Goal: Task Accomplishment & Management: Complete application form

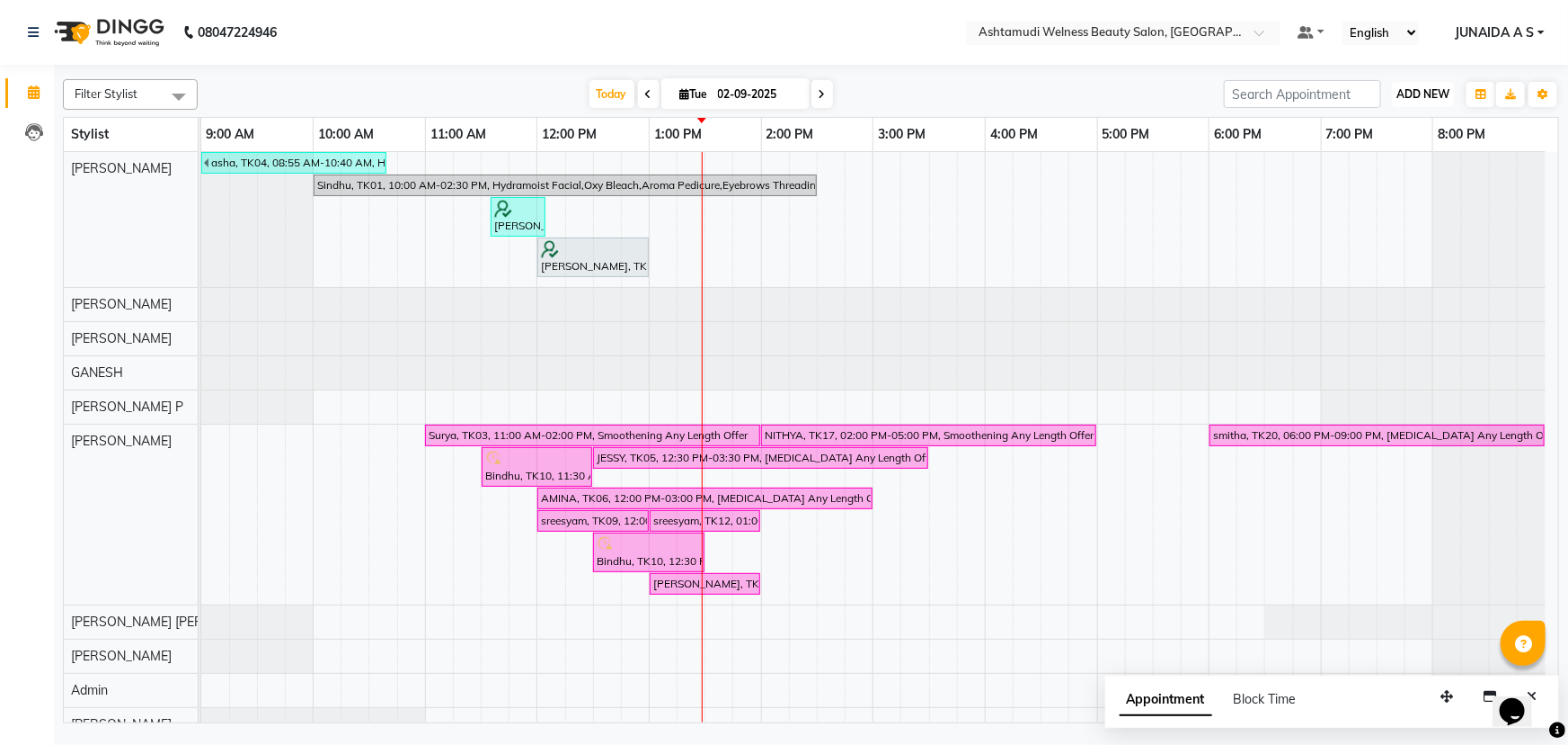
click at [1420, 92] on span "ADD NEW" at bounding box center [1422, 94] width 53 height 14
click at [1405, 127] on button "Add Appointment" at bounding box center [1383, 128] width 142 height 23
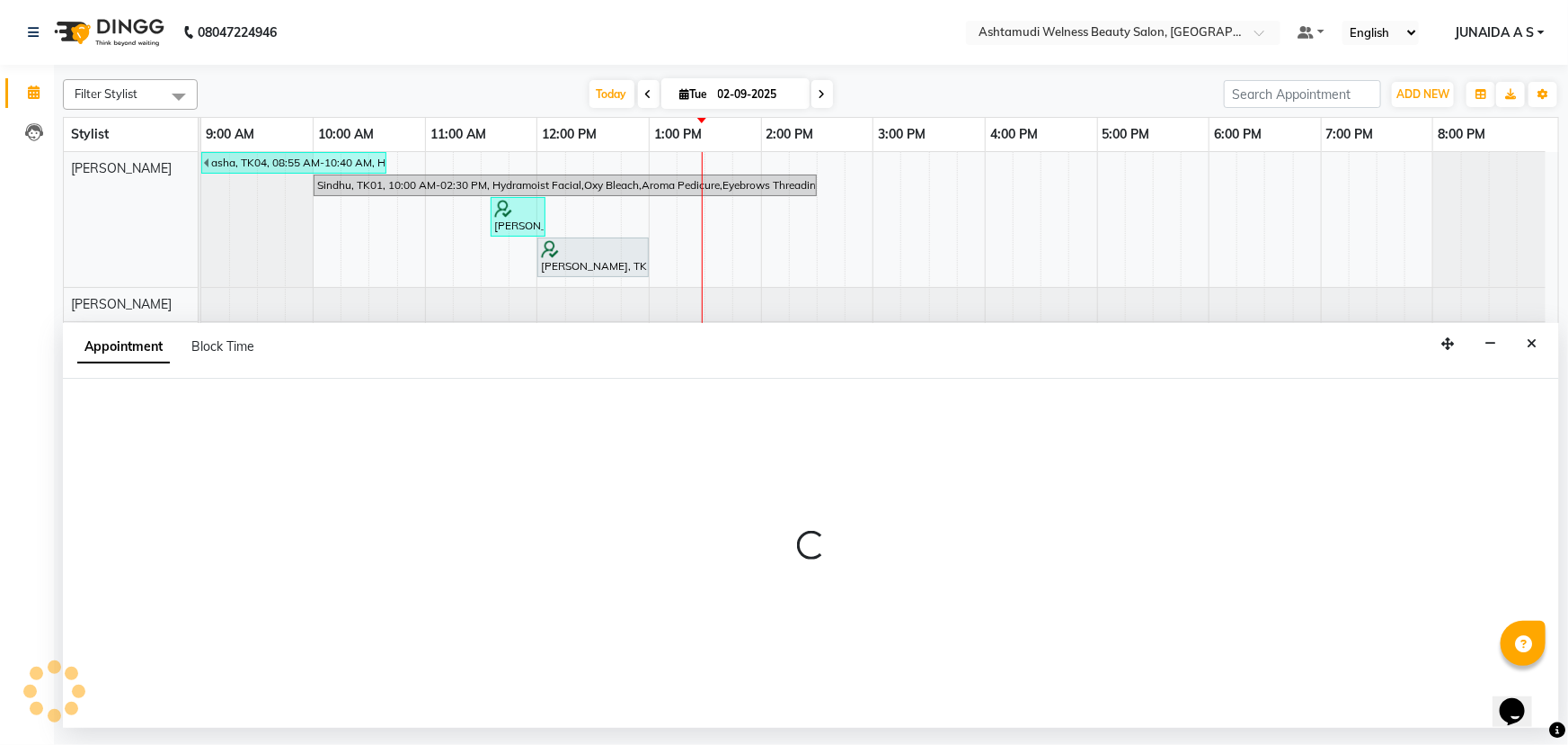
select select "600"
select select "tentative"
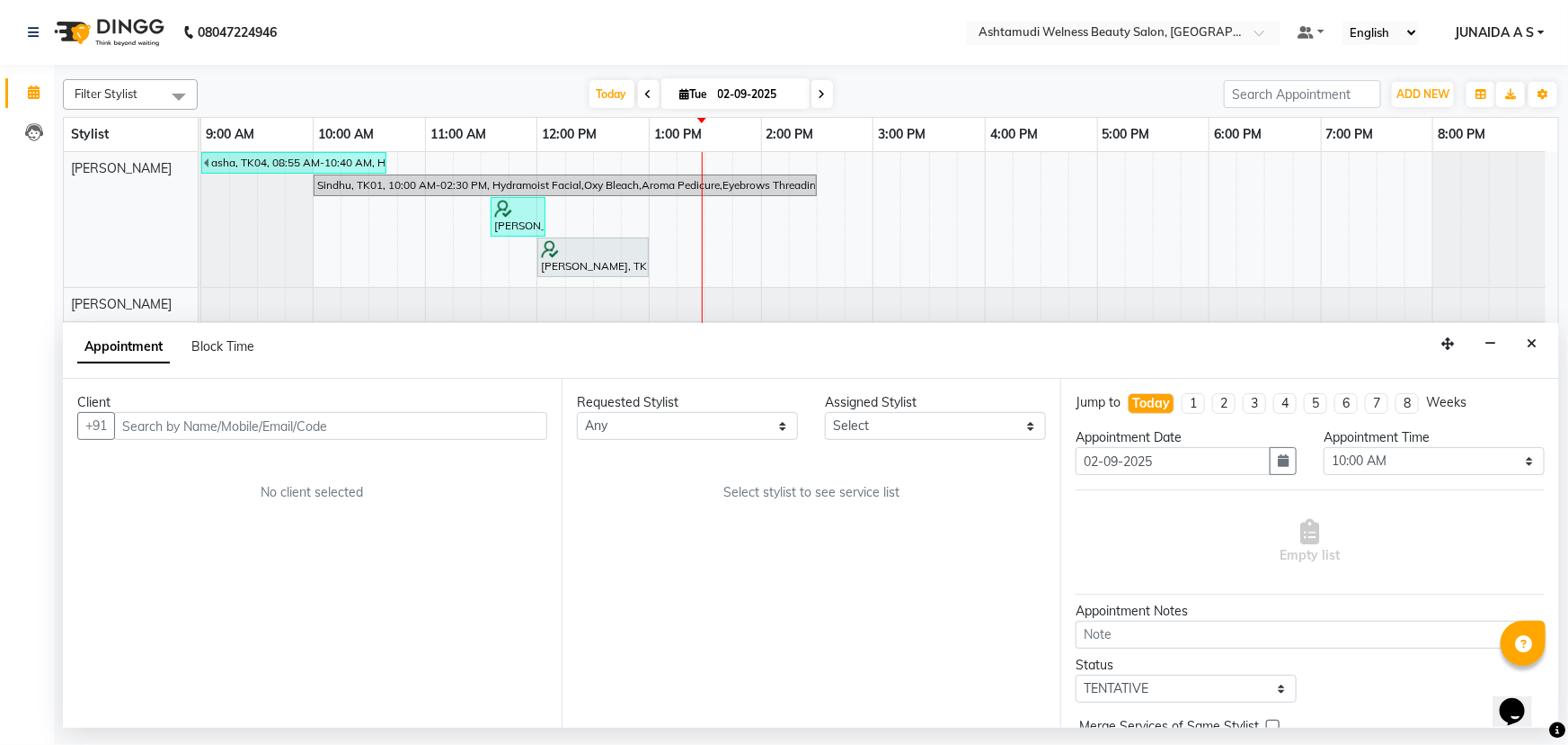
click at [365, 419] on input "text" at bounding box center [330, 426] width 433 height 28
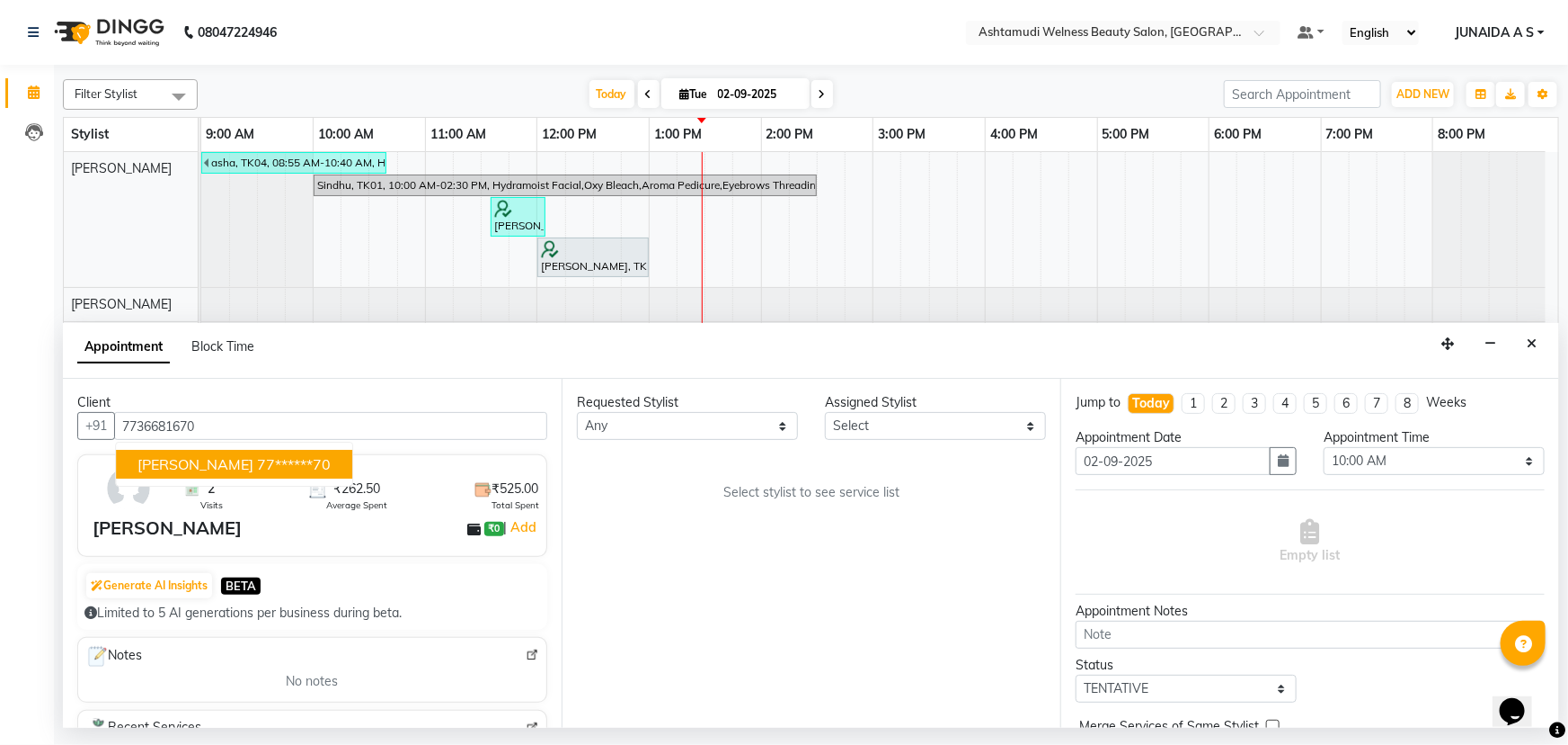
click at [210, 459] on button "[PERSON_NAME] 77******70" at bounding box center [234, 464] width 236 height 29
type input "77******70"
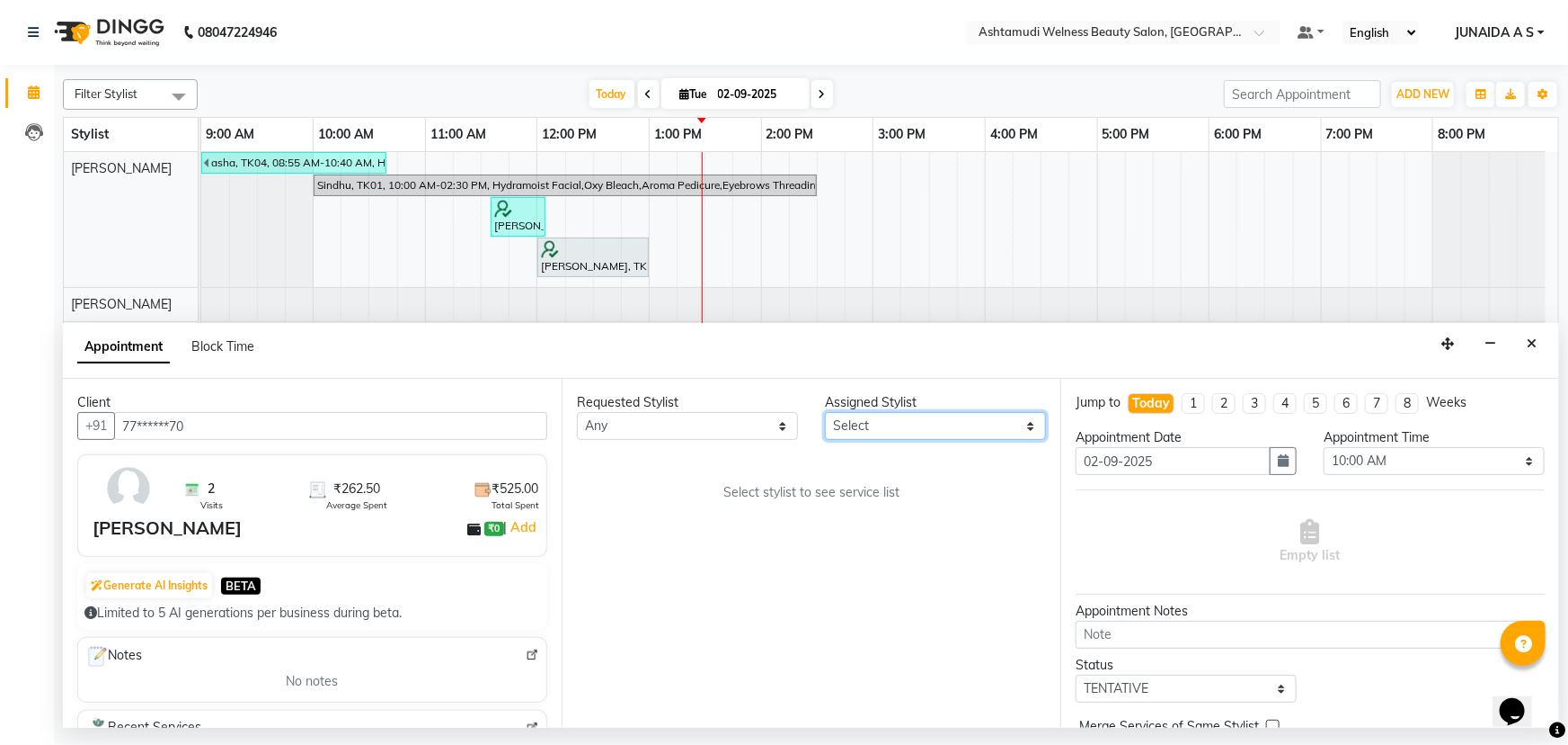
click at [898, 414] on select "Select [PERSON_NAME] Admin [PERSON_NAME] [PERSON_NAME] [PERSON_NAME] M [PERSON_…" at bounding box center [936, 426] width 221 height 28
select select "25976"
click at [825, 412] on select "Select [PERSON_NAME] Admin [PERSON_NAME] [PERSON_NAME] [PERSON_NAME] M [PERSON_…" at bounding box center [936, 426] width 221 height 28
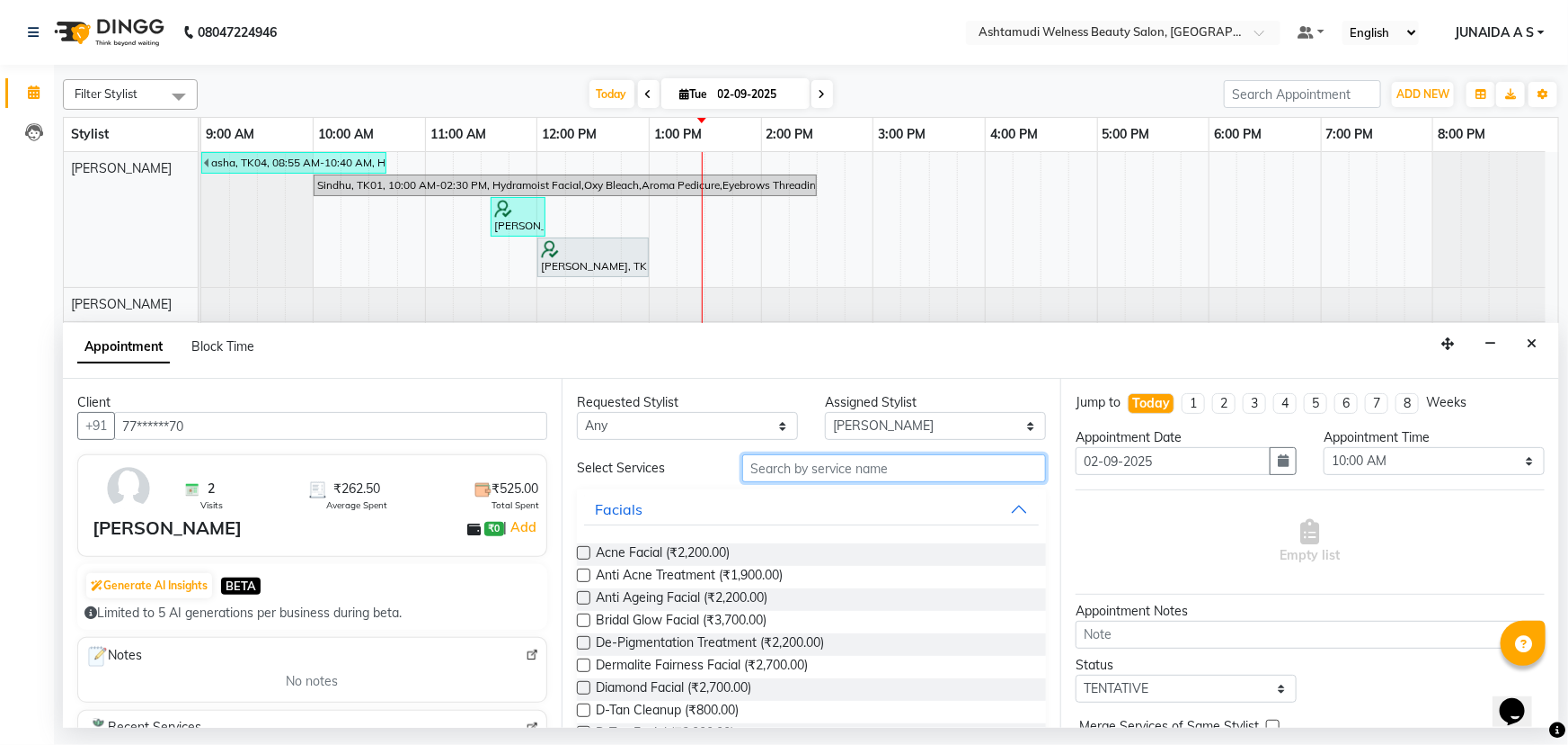
click at [784, 481] on input "text" at bounding box center [895, 468] width 304 height 28
click at [842, 470] on input "text" at bounding box center [895, 468] width 304 height 28
type input "FAC"
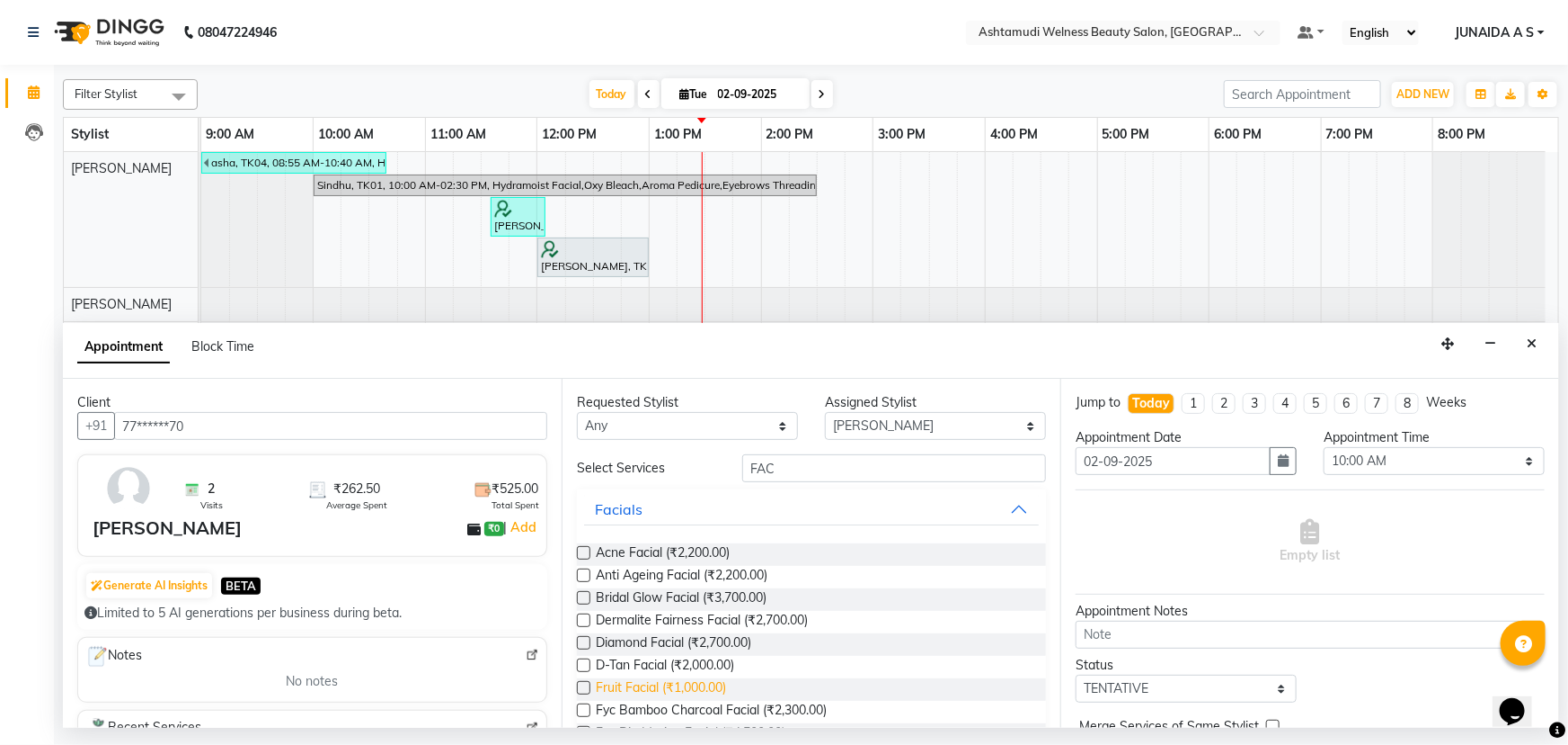
click at [635, 686] on span "Fruit Facial (₹1,000.00)" at bounding box center [661, 689] width 131 height 22
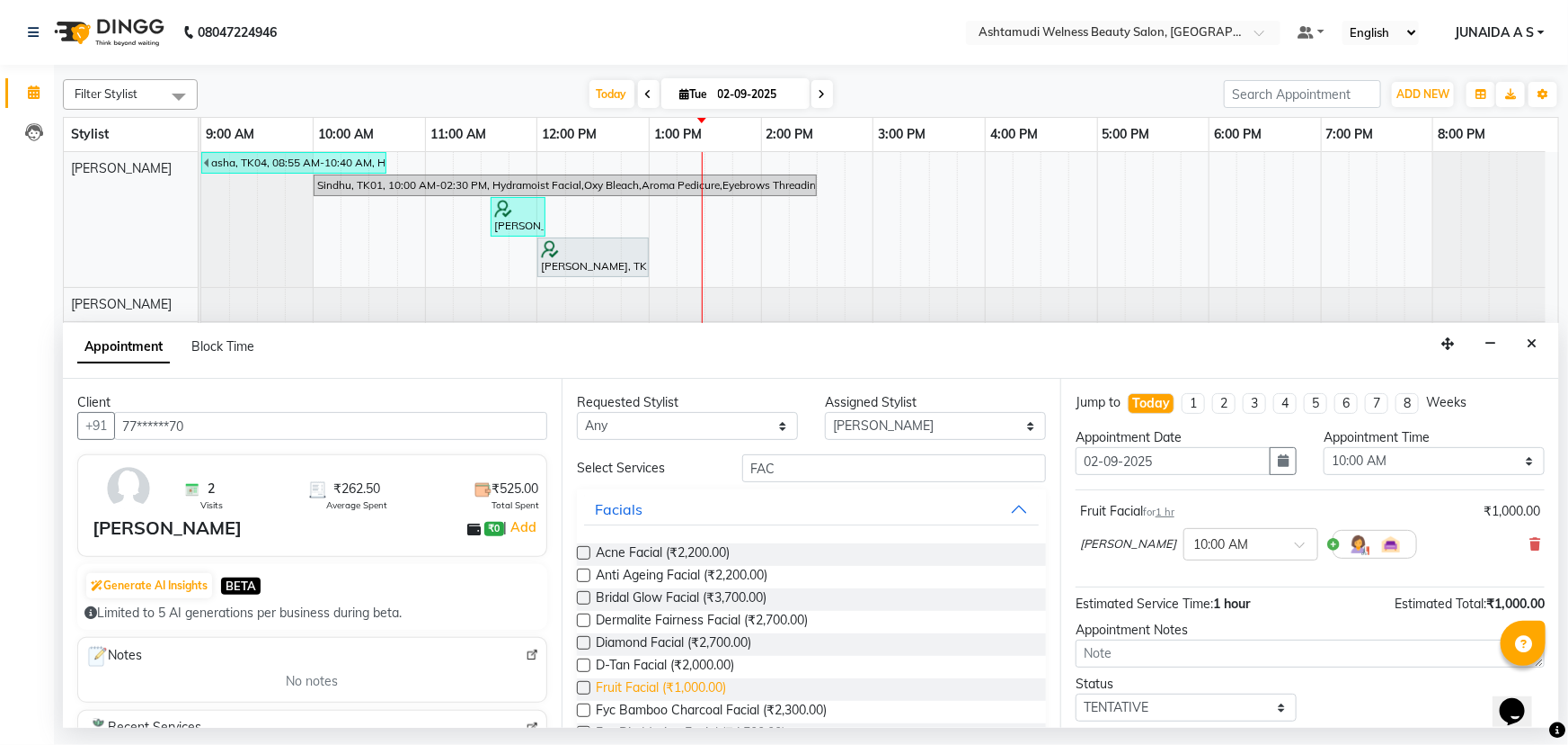
click at [637, 685] on span "Fruit Facial (₹1,000.00)" at bounding box center [661, 689] width 131 height 22
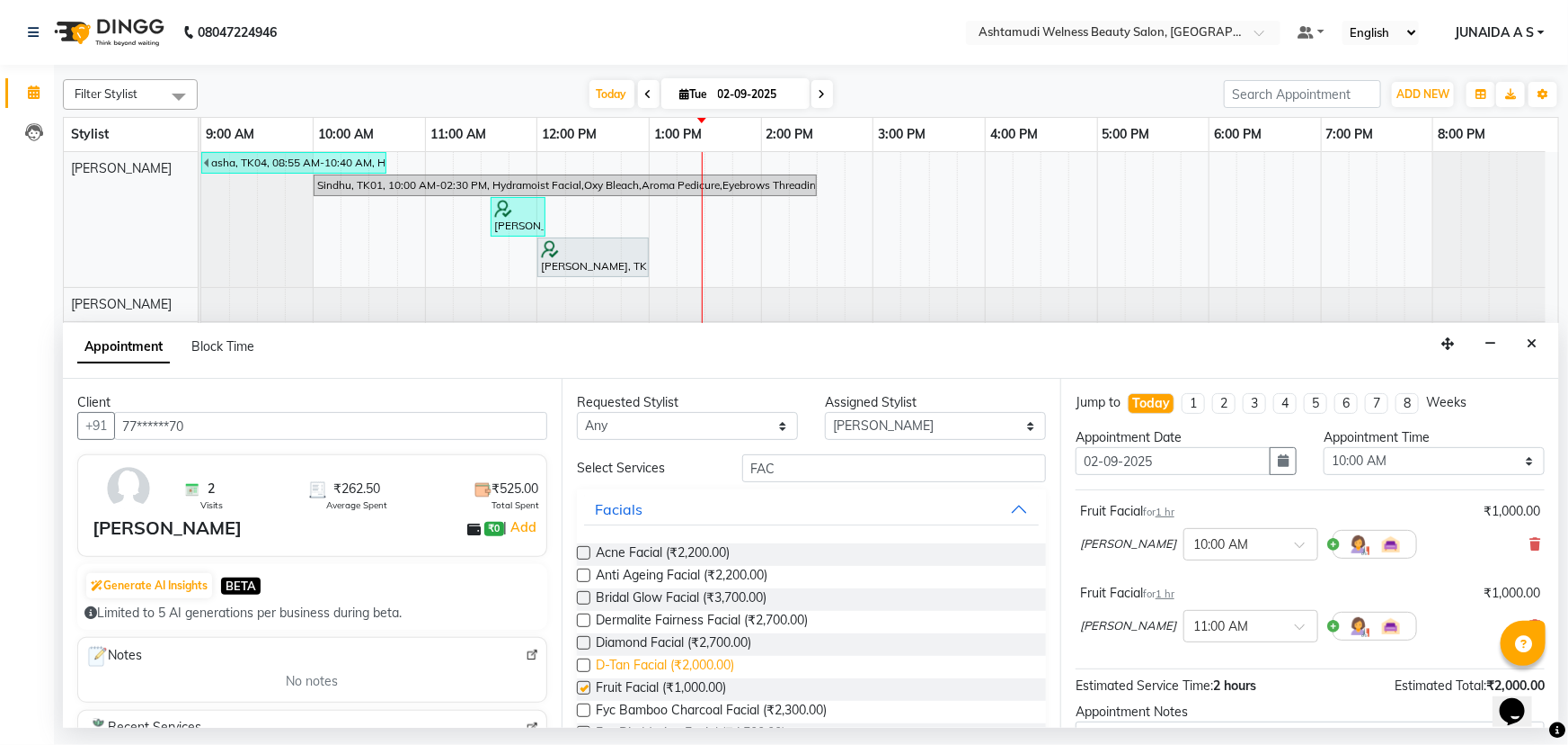
checkbox input "false"
drag, startPoint x: 1274, startPoint y: 458, endPoint x: 1274, endPoint y: 471, distance: 13.0
click at [1278, 461] on icon "button" at bounding box center [1283, 460] width 11 height 13
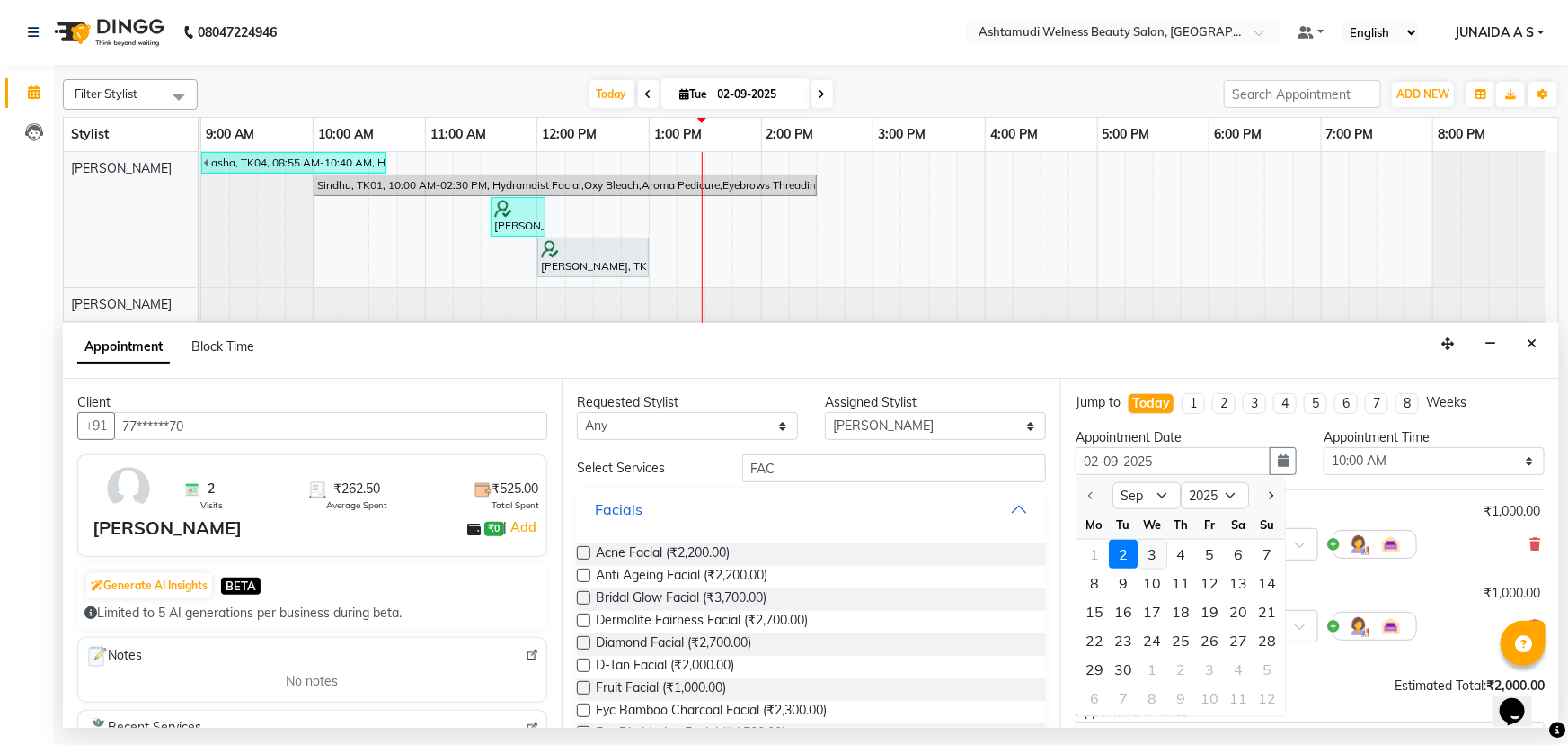
click at [1153, 548] on div "3" at bounding box center [1152, 554] width 29 height 29
type input "[DATE]"
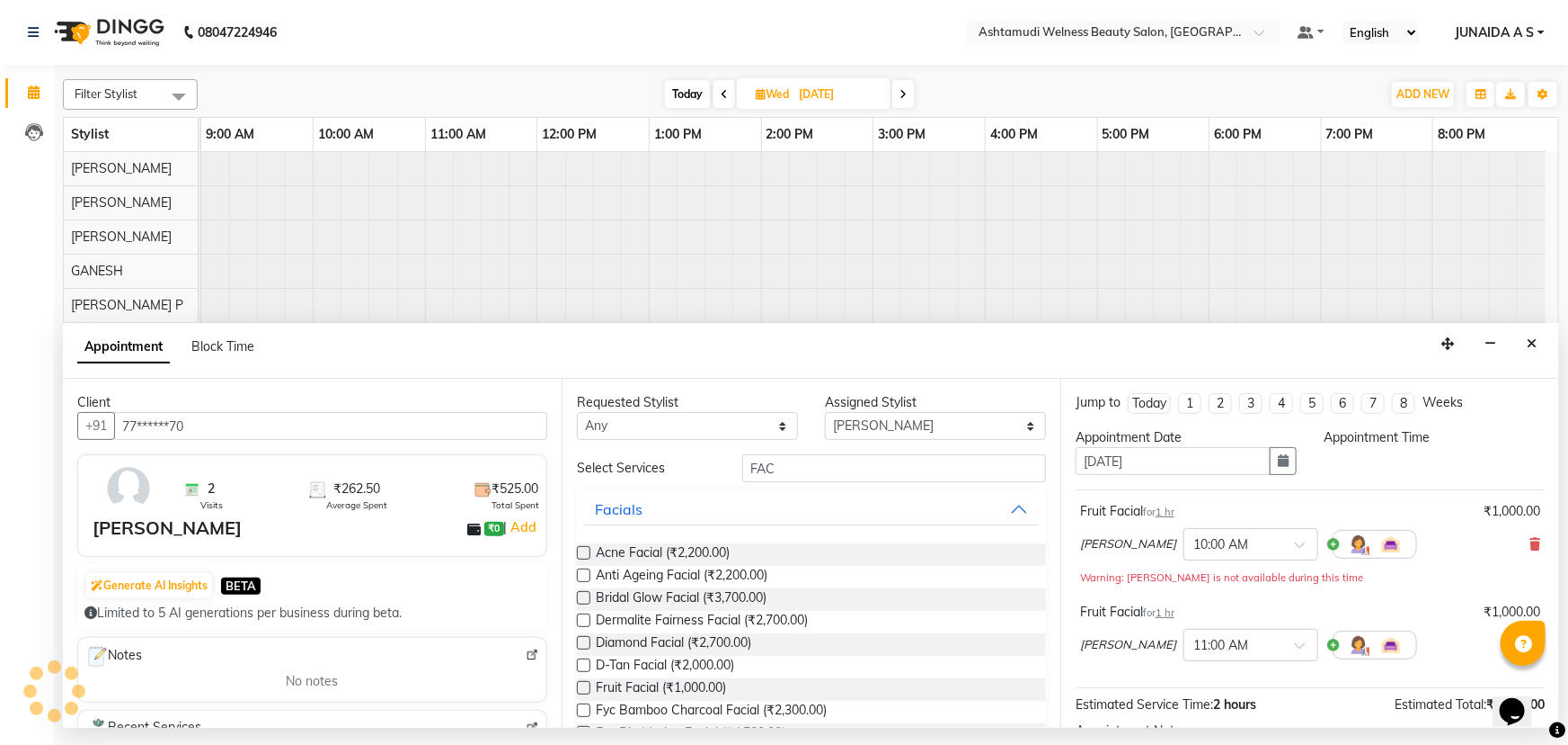
select select "600"
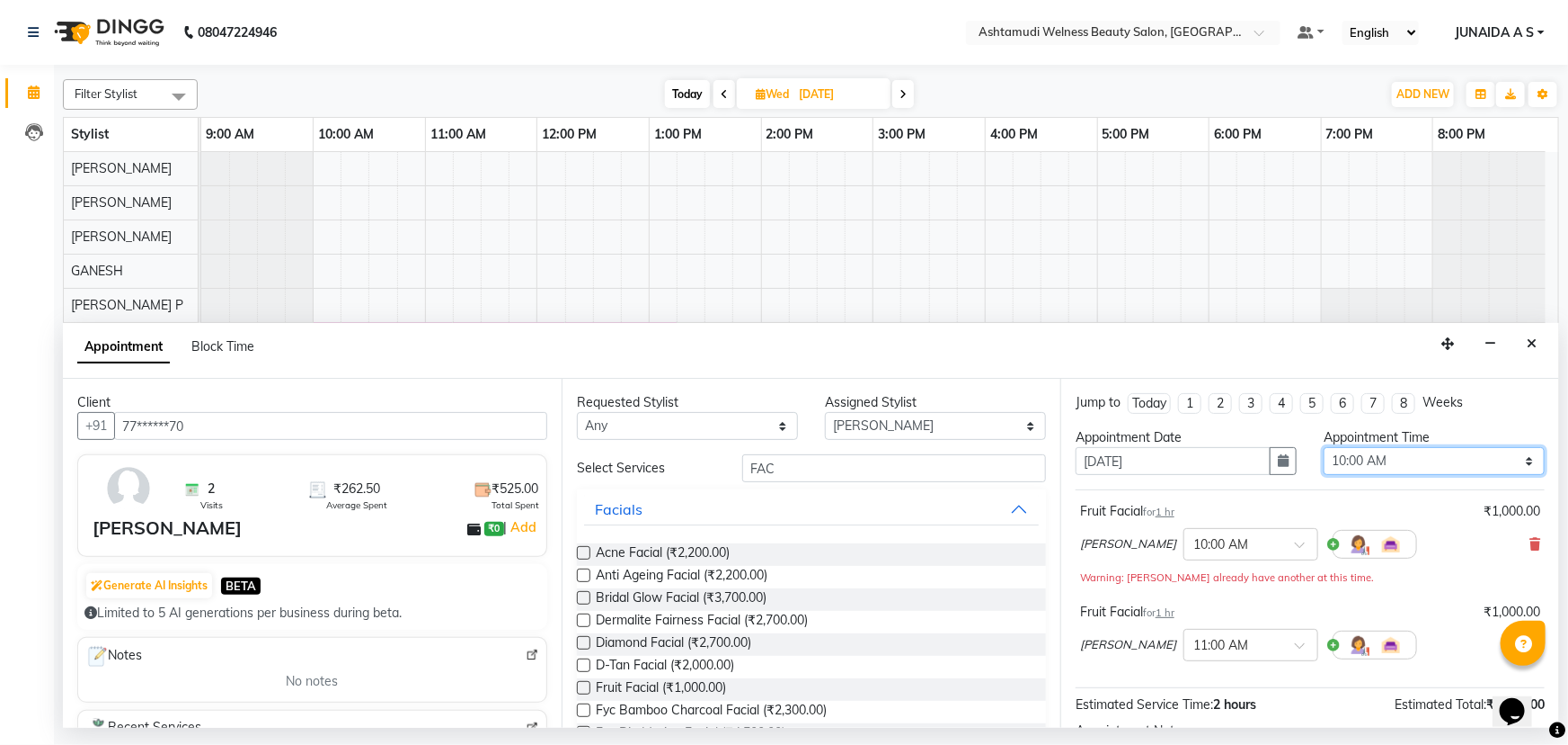
click at [1371, 449] on select "Select 10:00 AM 10:15 AM 10:30 AM 10:45 AM 11:00 AM 11:15 AM 11:30 AM 11:45 AM …" at bounding box center [1434, 461] width 221 height 28
click at [1270, 456] on button "button" at bounding box center [1283, 461] width 27 height 28
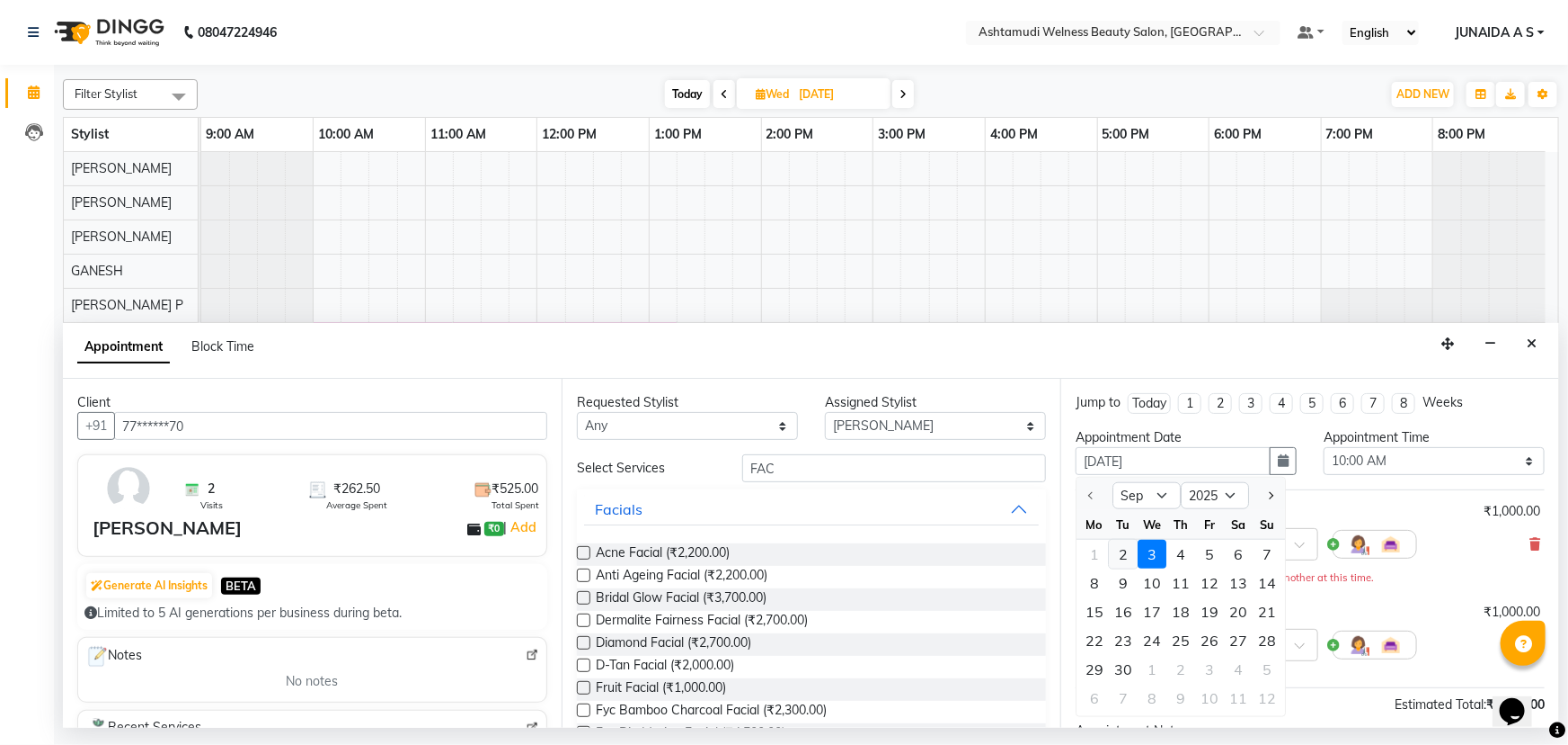
click at [1131, 555] on div "2" at bounding box center [1123, 554] width 29 height 29
type input "02-09-2025"
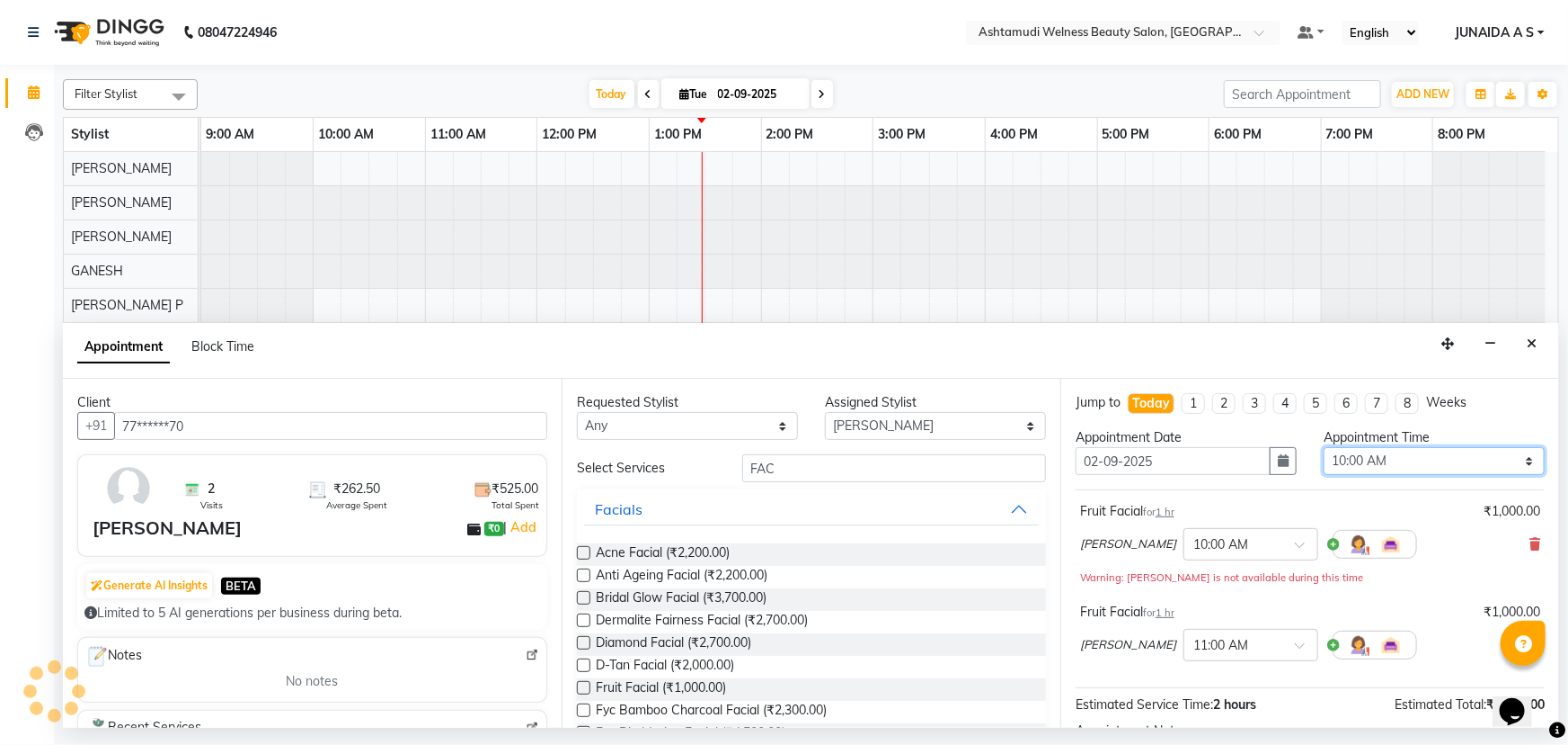
click at [1368, 456] on select "Select 10:00 AM 10:15 AM 10:30 AM 10:45 AM 11:00 AM 11:15 AM 11:30 AM 11:45 AM …" at bounding box center [1434, 461] width 221 height 28
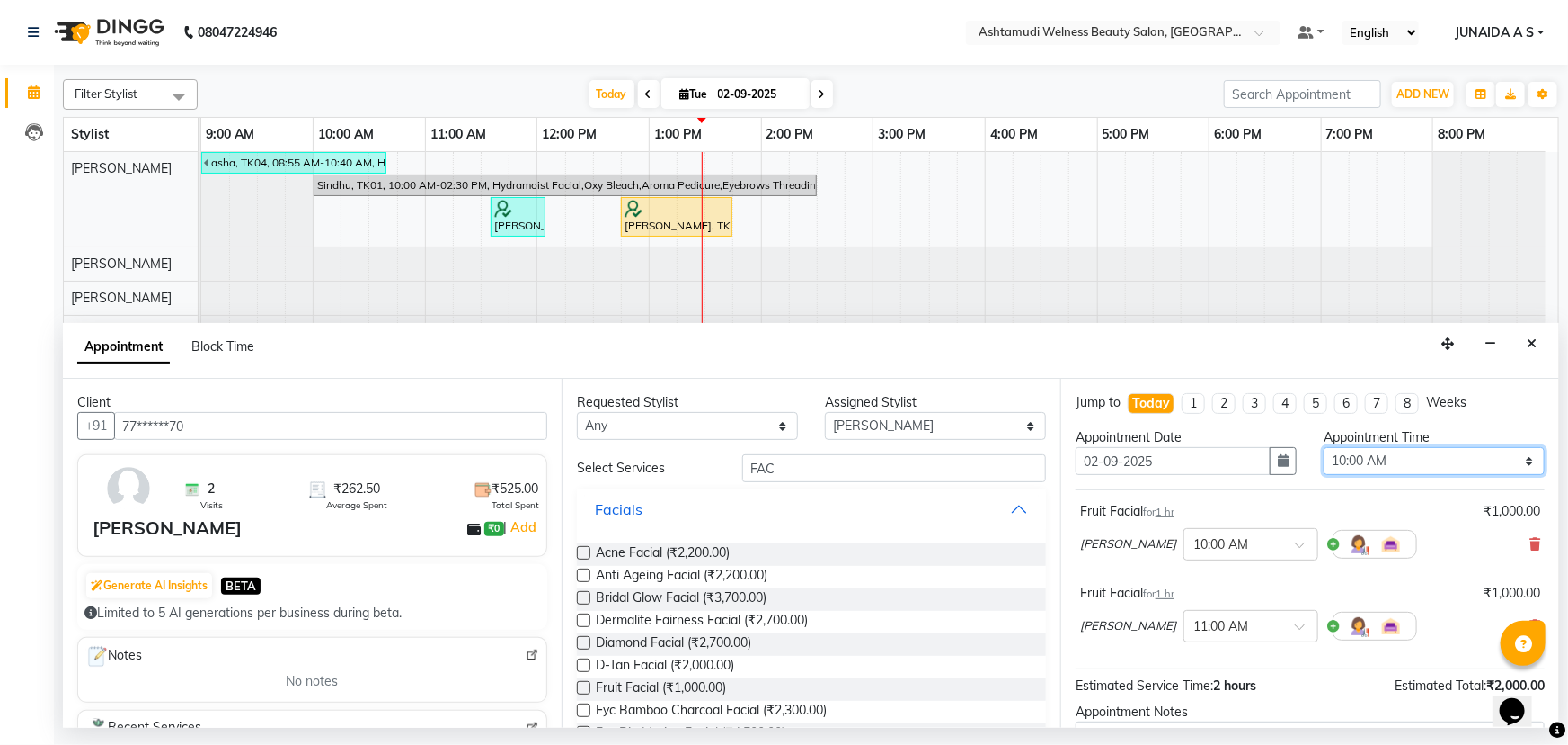
select select "870"
click at [1324, 447] on select "Select 10:00 AM 10:15 AM 10:30 AM 10:45 AM 11:00 AM 11:15 AM 11:30 AM 11:45 AM …" at bounding box center [1434, 461] width 221 height 28
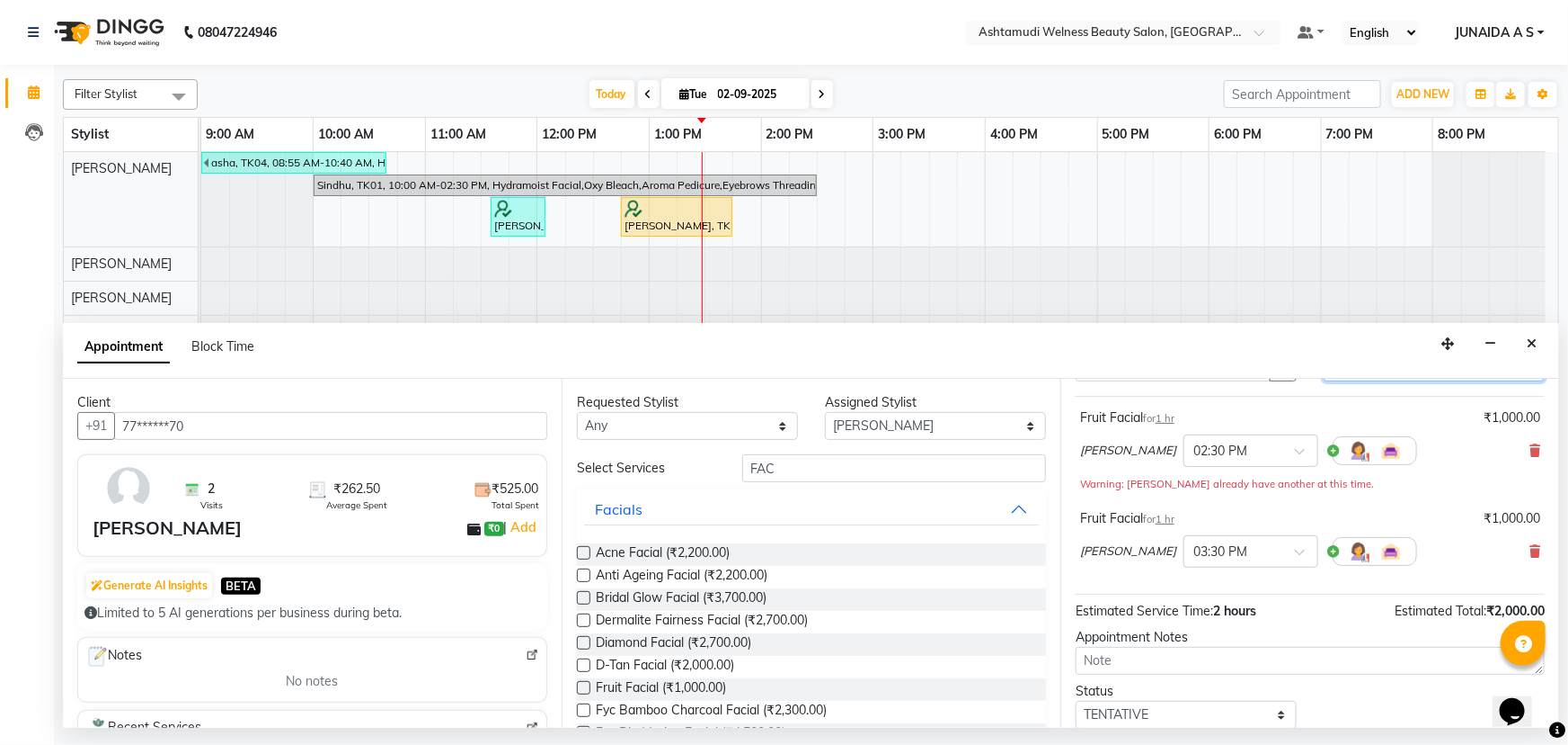
scroll to position [177, 0]
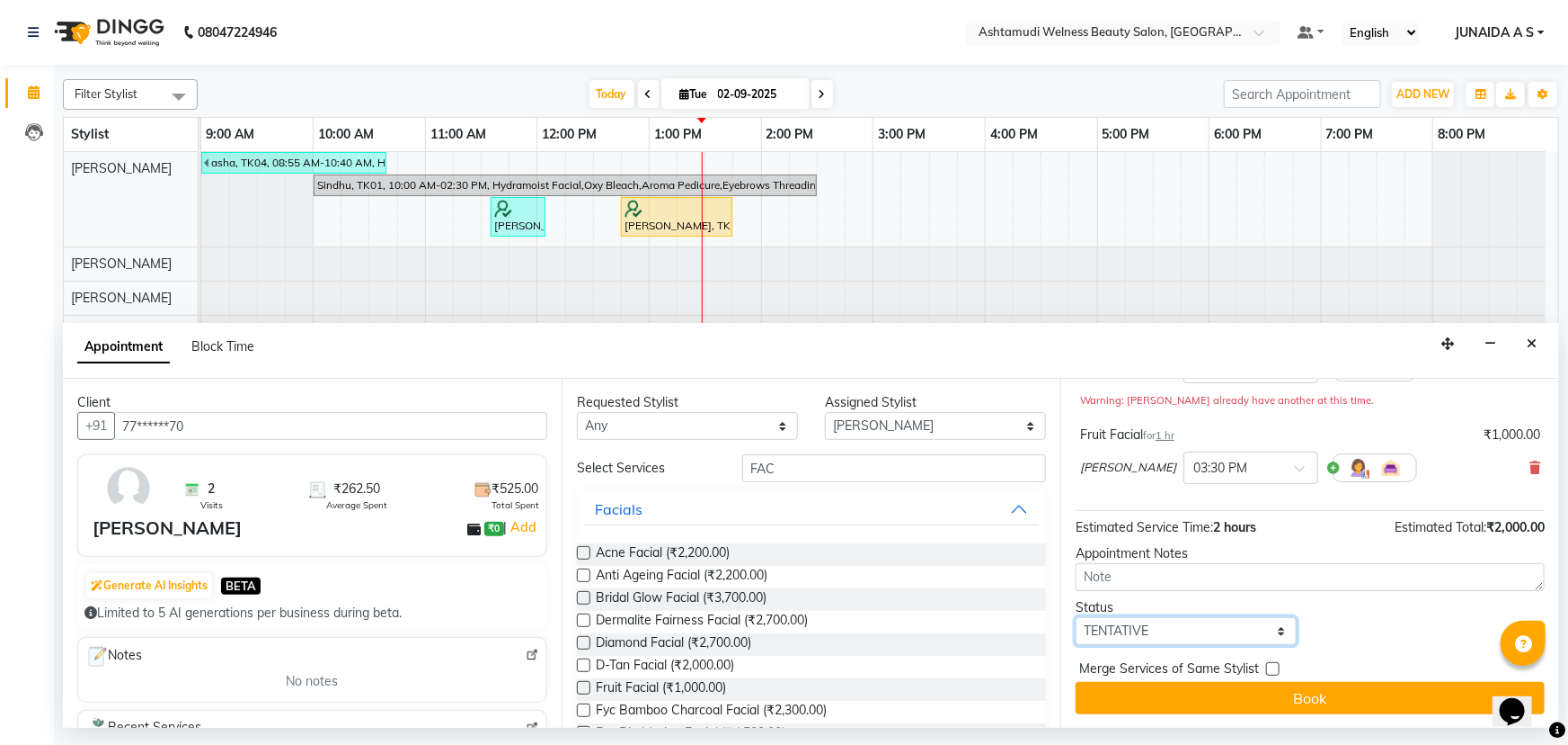
click at [1186, 617] on select "Select TENTATIVE CONFIRM CHECK-IN UPCOMING" at bounding box center [1186, 631] width 221 height 28
select select "confirm booking"
click at [1076, 617] on select "Select TENTATIVE CONFIRM CHECK-IN UPCOMING" at bounding box center [1186, 631] width 221 height 28
click at [1168, 692] on button "Book" at bounding box center [1310, 698] width 469 height 32
